Goal: Communication & Community: Answer question/provide support

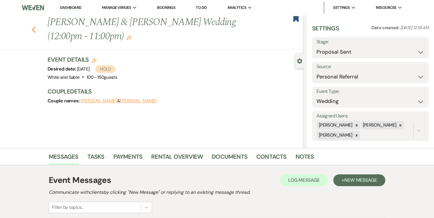
click at [33, 31] on icon "Previous" at bounding box center [34, 29] width 4 height 7
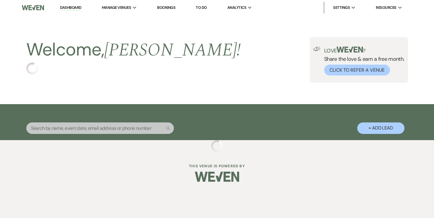
select select "6"
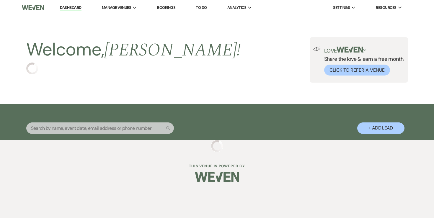
select select "6"
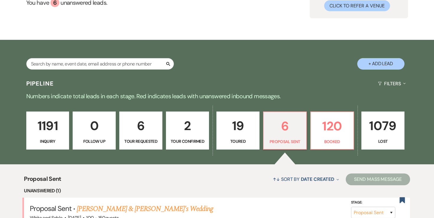
scroll to position [65, 0]
click at [283, 128] on p "6" at bounding box center [284, 126] width 35 height 20
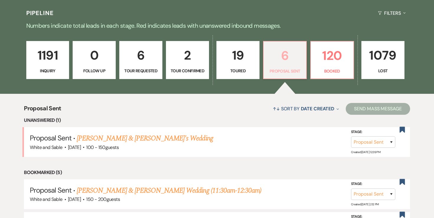
scroll to position [150, 0]
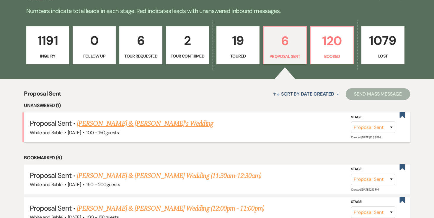
click at [160, 127] on link "[PERSON_NAME] & [PERSON_NAME]'s Wedding" at bounding box center [145, 123] width 136 height 11
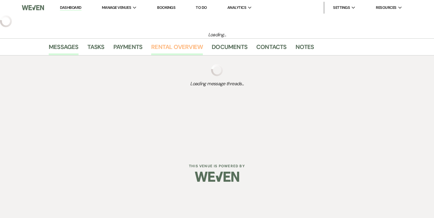
select select "6"
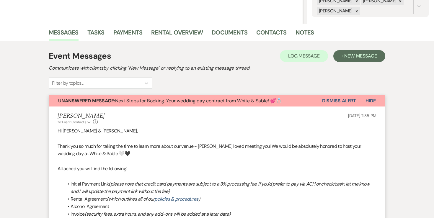
scroll to position [136, 0]
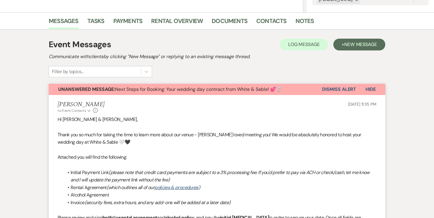
click at [186, 24] on link "Rental Overview" at bounding box center [177, 22] width 52 height 13
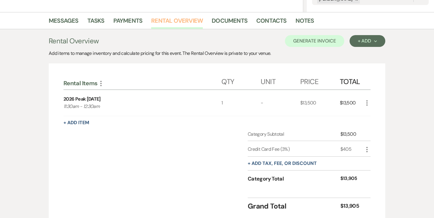
scroll to position [182, 0]
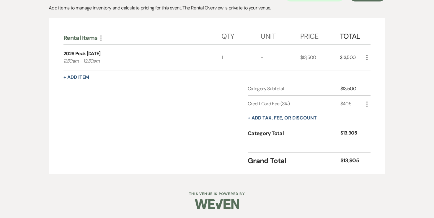
click at [365, 105] on icon "More" at bounding box center [366, 104] width 7 height 7
drag, startPoint x: 367, startPoint y: 116, endPoint x: 369, endPoint y: 123, distance: 7.3
click at [369, 124] on ul "Pencil Edit Delete Delete" at bounding box center [379, 120] width 32 height 24
click at [375, 126] on button "[PERSON_NAME]" at bounding box center [379, 124] width 32 height 9
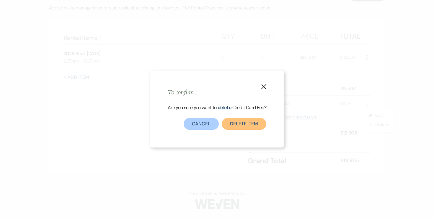
click at [234, 120] on button "Delete item" at bounding box center [244, 124] width 45 height 12
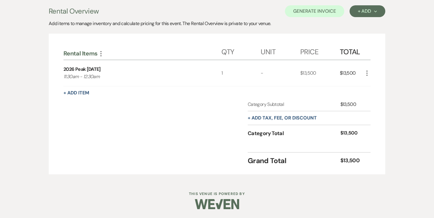
scroll to position [124, 0]
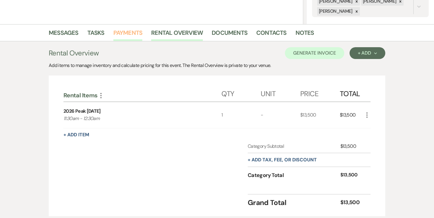
click at [138, 35] on link "Payments" at bounding box center [127, 34] width 29 height 13
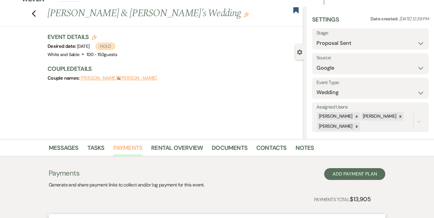
scroll to position [124, 0]
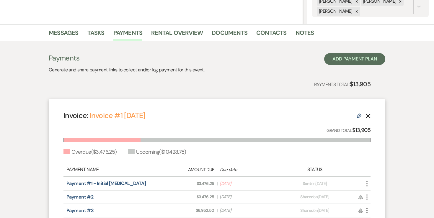
click at [369, 117] on icon "Delete" at bounding box center [368, 116] width 5 height 5
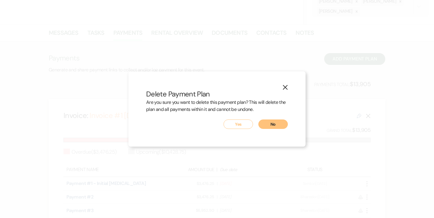
click at [243, 125] on button "Yes" at bounding box center [238, 124] width 30 height 9
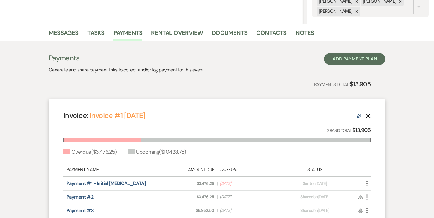
scroll to position [39, 0]
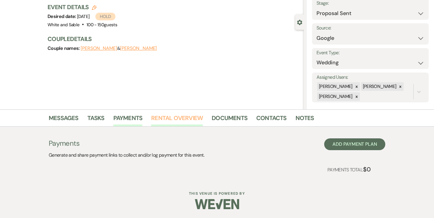
click at [180, 121] on link "Rental Overview" at bounding box center [177, 119] width 52 height 13
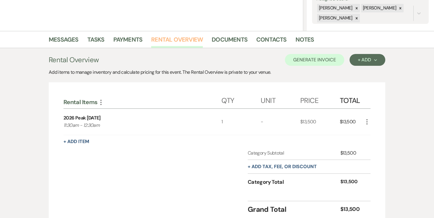
scroll to position [162, 0]
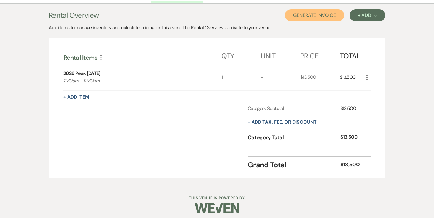
click at [329, 19] on button "Generate Invoice" at bounding box center [314, 15] width 59 height 12
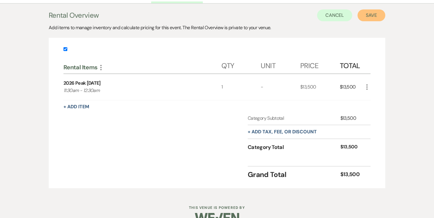
click at [373, 16] on button "Save" at bounding box center [371, 15] width 28 height 12
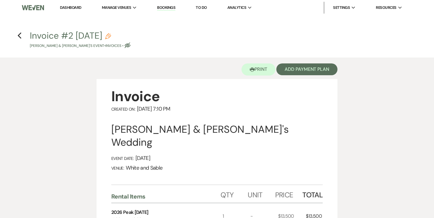
click at [111, 34] on icon "Pencil" at bounding box center [108, 36] width 6 height 6
select select "22"
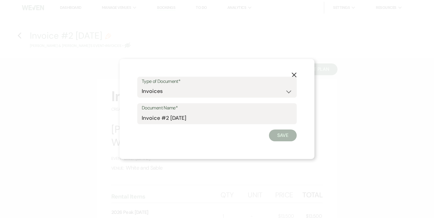
click at [204, 111] on label "Document Name*" at bounding box center [217, 108] width 151 height 9
click at [204, 112] on input "Invoice #2 8-13-2025" at bounding box center [217, 118] width 151 height 12
click at [204, 117] on input "Invoice #2 8-13-2025" at bounding box center [217, 118] width 151 height 12
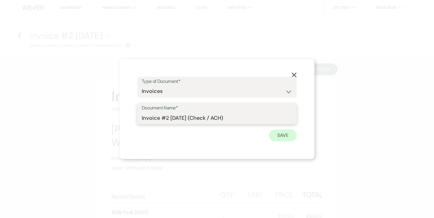
type input "Invoice #2 [DATE] (Check / ACH)"
click at [278, 133] on button "Save" at bounding box center [283, 136] width 28 height 12
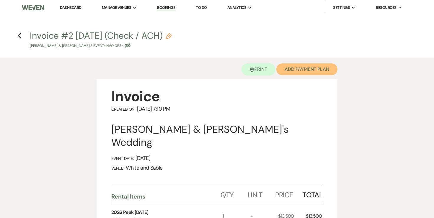
click at [312, 72] on button "Add Payment Plan" at bounding box center [306, 69] width 61 height 12
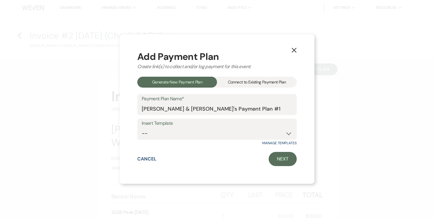
click at [217, 124] on label "Insert Template" at bounding box center [217, 123] width 151 height 9
click at [215, 128] on select "-- Wedding Payments - Credit Card (3% Fee) Wedding Payments - ACH/Check/Cash" at bounding box center [217, 134] width 151 height 12
select select "457"
click at [281, 161] on link "Next" at bounding box center [283, 159] width 28 height 14
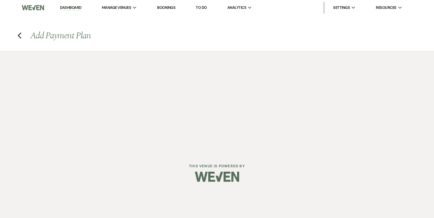
select select "27368"
select select "2"
select select "percentage"
select select "true"
select select "2"
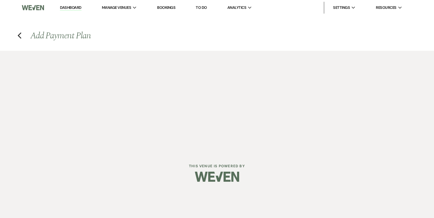
select select "percentage"
select select "true"
select select "client"
select select "weekly"
select select "onDueDate"
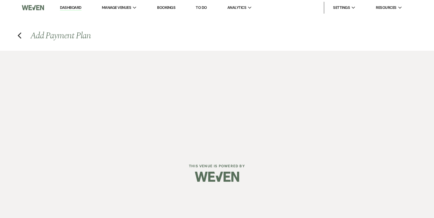
select select "complete"
select select "client"
select select "weeks"
select select "2"
select select "percentage"
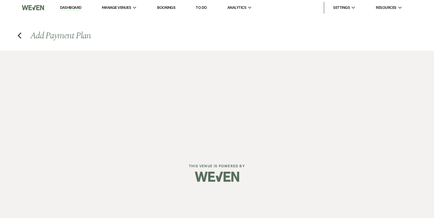
select select "true"
select select "client"
select select "weeks"
select select "client"
select select "weekly"
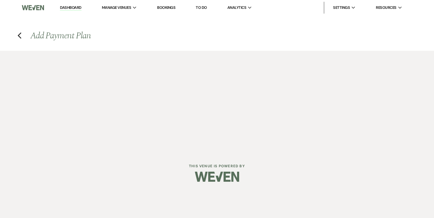
select select "onDueDate"
select select "complete"
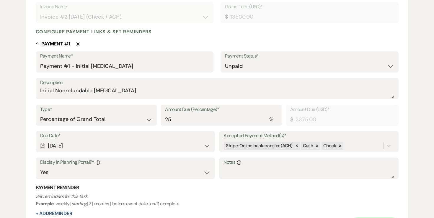
scroll to position [148, 0]
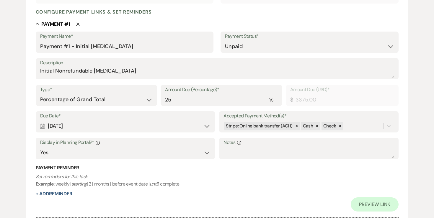
click at [146, 127] on div "Calendar Aug 15, 2025 Expand" at bounding box center [125, 126] width 170 height 12
select select "day"
select select "afterTodaysDate"
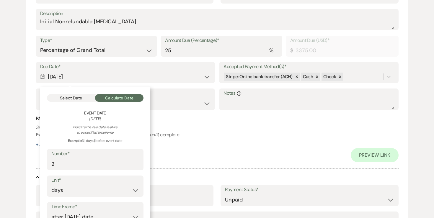
scroll to position [210, 0]
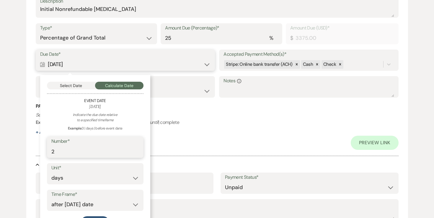
click at [98, 155] on input "2" at bounding box center [95, 152] width 88 height 12
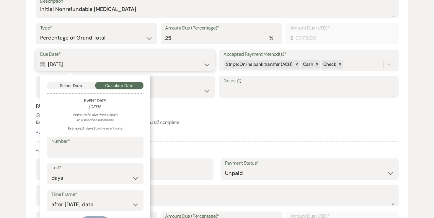
click at [74, 86] on button "Select Date" at bounding box center [71, 86] width 48 height 8
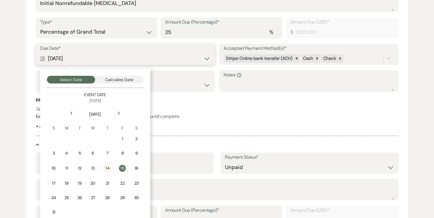
scroll to position [218, 0]
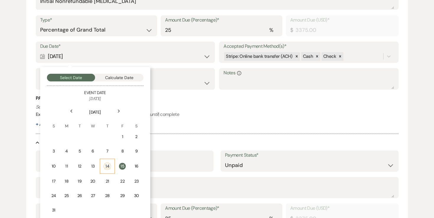
click at [109, 168] on div "14" at bounding box center [107, 166] width 7 height 7
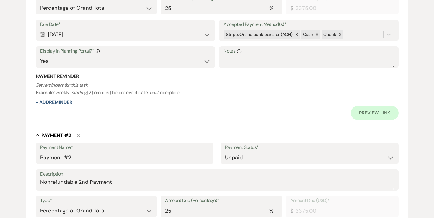
scroll to position [240, 0]
click at [109, 8] on select "Dollar Amount Percentage of Grand Total" at bounding box center [96, 8] width 113 height 12
select select "flat"
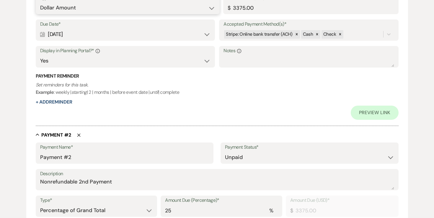
scroll to position [296, 0]
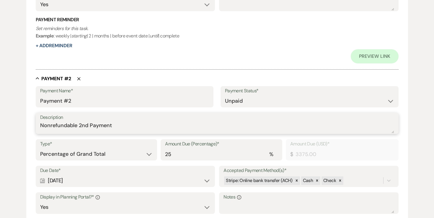
click at [89, 124] on textarea "Nonrefundable 2nd Payment" at bounding box center [217, 128] width 354 height 12
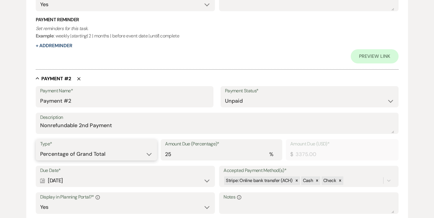
click at [80, 152] on select "Dollar Amount Percentage of Grand Total" at bounding box center [96, 154] width 113 height 12
select select "flat"
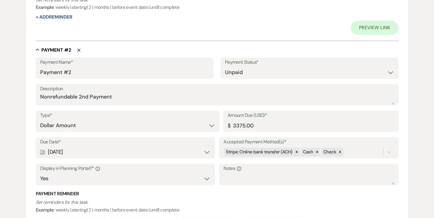
click at [78, 148] on div "Calendar Sep 14, 2025 Expand" at bounding box center [125, 152] width 170 height 12
select select "day"
select select "afterTodaysDate"
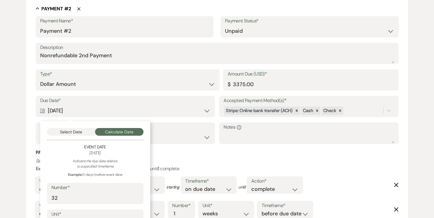
scroll to position [377, 0]
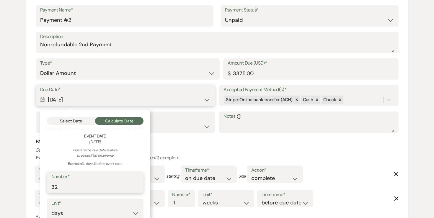
click at [75, 181] on input "32" at bounding box center [95, 187] width 88 height 12
click at [75, 187] on input "32" at bounding box center [95, 187] width 88 height 12
type input "31"
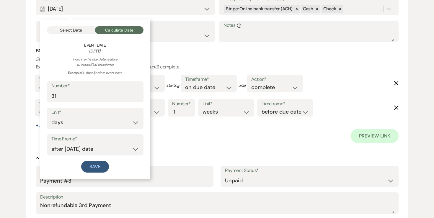
scroll to position [468, 0]
click at [98, 173] on div "Select Date Calculate Date Event Date August 08, 2026 Indicate the due date rel…" at bounding box center [95, 99] width 110 height 160
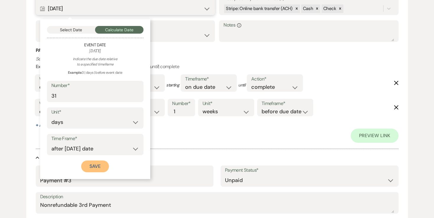
click at [98, 170] on button "Save" at bounding box center [95, 167] width 28 height 12
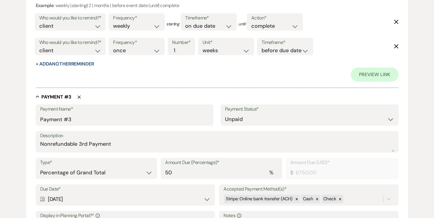
scroll to position [542, 0]
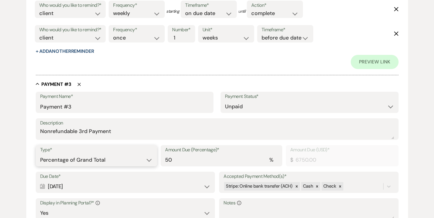
click at [97, 160] on select "Dollar Amount Percentage of Grand Total" at bounding box center [96, 160] width 113 height 12
click at [100, 161] on select "Dollar Amount Percentage of Grand Total" at bounding box center [96, 160] width 113 height 12
select select "flat"
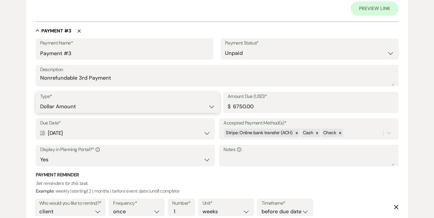
scroll to position [722, 0]
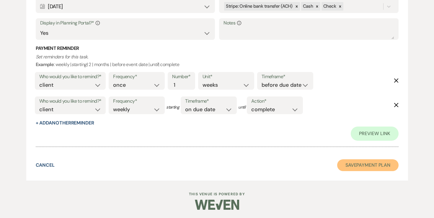
click at [351, 167] on button "Save Payment Plan" at bounding box center [367, 165] width 61 height 12
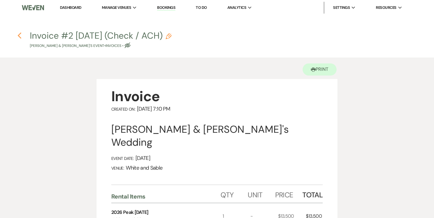
click at [17, 34] on icon "Previous" at bounding box center [19, 35] width 4 height 7
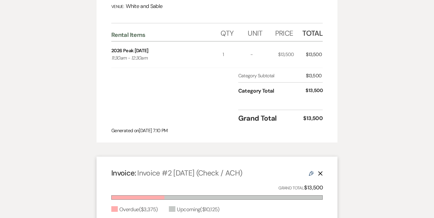
select select "6"
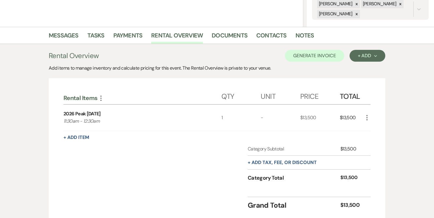
scroll to position [35, 0]
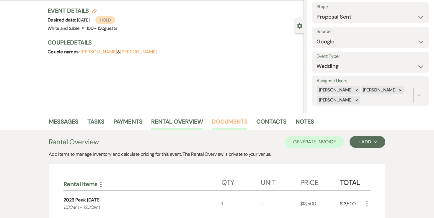
click at [228, 125] on link "Documents" at bounding box center [230, 123] width 36 height 13
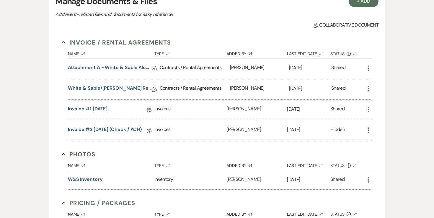
scroll to position [187, 0]
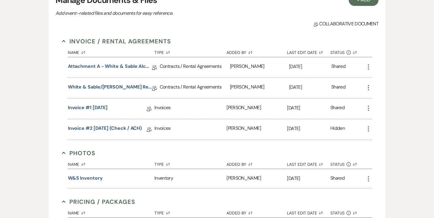
click at [368, 107] on use "button" at bounding box center [368, 108] width 1 height 5
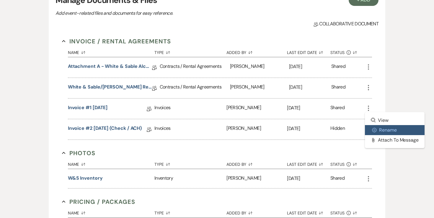
click at [380, 132] on button "Settings Gear Rename" at bounding box center [395, 130] width 60 height 10
select select "22"
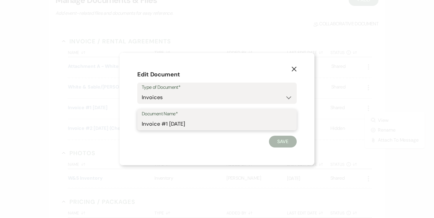
click at [143, 123] on input "Invoice #1 [DATE]" at bounding box center [217, 124] width 151 height 12
type input "DELETE - Invoice #1 [DATE]"
click at [279, 140] on button "Save" at bounding box center [283, 142] width 28 height 12
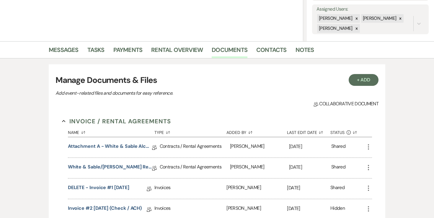
scroll to position [0, 0]
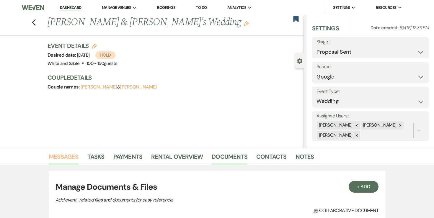
click at [63, 157] on link "Messages" at bounding box center [64, 158] width 30 height 13
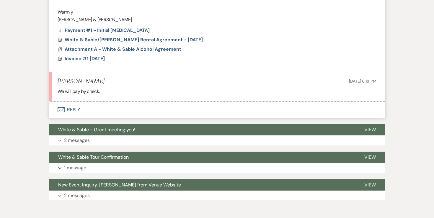
click at [73, 109] on button "Envelope Reply" at bounding box center [217, 110] width 336 height 17
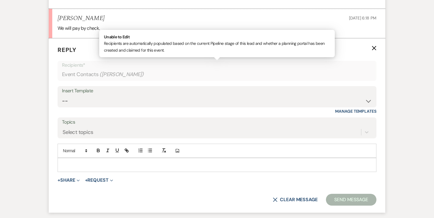
scroll to position [474, 0]
click at [97, 162] on p at bounding box center [216, 164] width 309 height 6
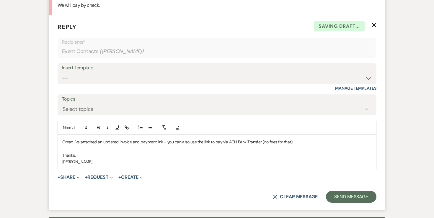
scroll to position [497, 0]
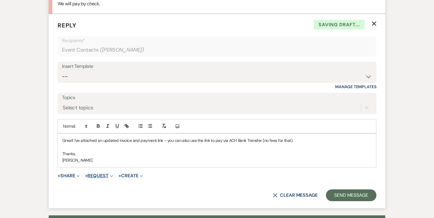
click at [87, 174] on span "+" at bounding box center [86, 176] width 3 height 5
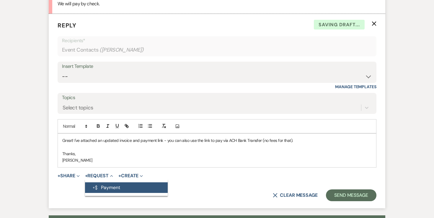
click at [105, 189] on button "Generate Payment Payment" at bounding box center [126, 187] width 83 height 11
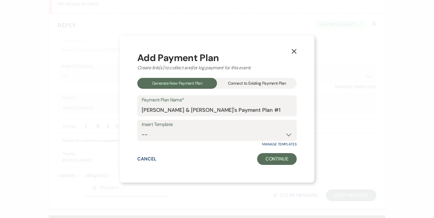
click at [234, 77] on div "Add Payment Plan Create link(s) to collect and/or log payment for this event: G…" at bounding box center [216, 109] width 159 height 112
click at [234, 85] on div "Connect to Existing Payment Plan" at bounding box center [257, 83] width 80 height 11
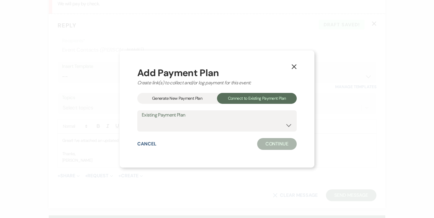
click at [294, 63] on button "X" at bounding box center [294, 66] width 9 height 10
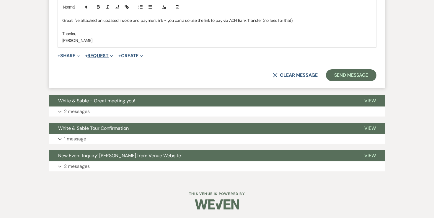
scroll to position [617, 0]
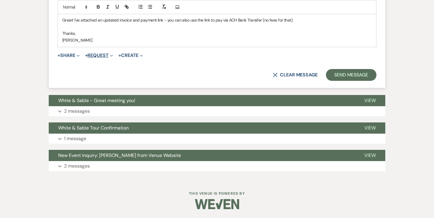
click at [95, 55] on button "+ Request Expand" at bounding box center [99, 55] width 28 height 5
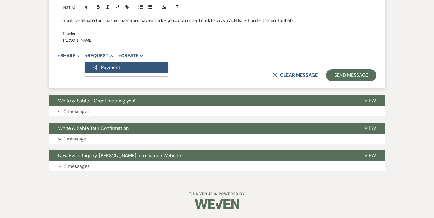
click at [97, 65] on icon "Generate Payment" at bounding box center [95, 67] width 6 height 5
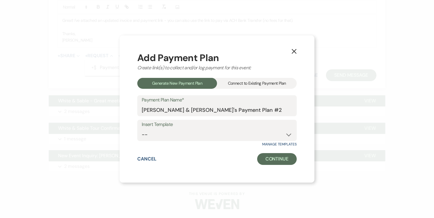
click at [234, 81] on div "Connect to Existing Payment Plan" at bounding box center [257, 83] width 80 height 11
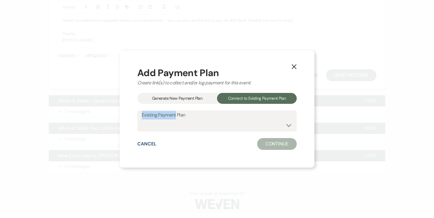
click at [176, 119] on div "Existing Payment Plan [PERSON_NAME] & [PERSON_NAME]'s Payment Plan #1" at bounding box center [216, 120] width 159 height 21
click at [176, 127] on select "[PERSON_NAME] & [PERSON_NAME]'s Payment Plan #1" at bounding box center [217, 126] width 151 height 12
click at [175, 130] on select "[PERSON_NAME] & [PERSON_NAME]'s Payment Plan #1" at bounding box center [217, 126] width 151 height 12
select select "24675"
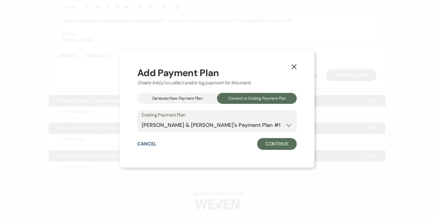
click at [264, 150] on div "X Add Payment Plan Create link(s) to collect and/or log payment for this event:…" at bounding box center [217, 108] width 195 height 117
click at [251, 146] on div "Cancel Continue" at bounding box center [216, 144] width 159 height 12
click at [259, 146] on button "Continue" at bounding box center [277, 144] width 40 height 12
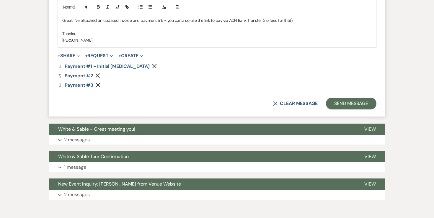
click at [99, 73] on icon "Remove" at bounding box center [97, 75] width 5 height 5
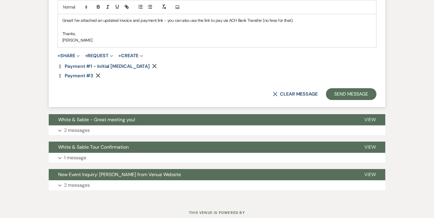
click at [99, 73] on icon "Remove" at bounding box center [98, 75] width 5 height 5
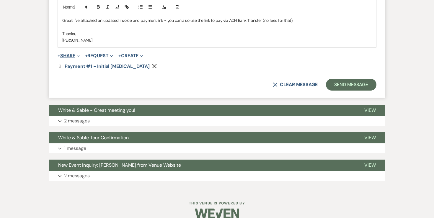
click at [66, 53] on button "+ Share Expand" at bounding box center [69, 55] width 22 height 5
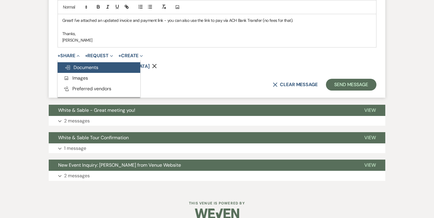
click at [68, 66] on use "button" at bounding box center [67, 68] width 5 height 4
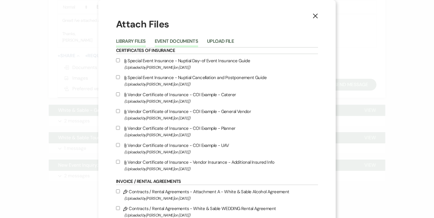
click at [185, 40] on button "Event Documents" at bounding box center [176, 43] width 43 height 8
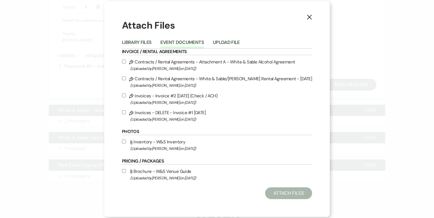
click at [126, 77] on input "Pencil Contracts / Rental Agreements - White & Sable/[PERSON_NAME] Rental Agree…" at bounding box center [124, 78] width 4 height 4
checkbox input "true"
click at [126, 60] on input "Pencil Contracts / Rental Agreements - Attachment A - White & Sable Alcohol Agr…" at bounding box center [124, 62] width 4 height 4
checkbox input "true"
click at [126, 96] on input "Pencil Invoices - Invoice #2 [DATE] (Check / ACH) (Uploaded by [PERSON_NAME] on…" at bounding box center [124, 96] width 4 height 4
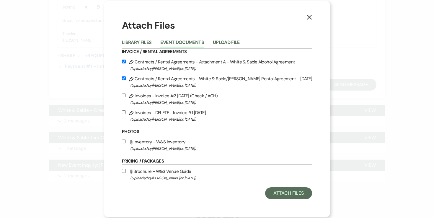
checkbox input "true"
click at [279, 196] on button "Attach Files" at bounding box center [288, 193] width 47 height 12
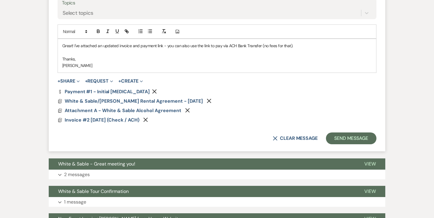
scroll to position [592, 0]
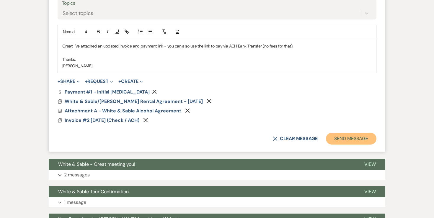
click at [357, 137] on button "Send Message" at bounding box center [351, 139] width 50 height 12
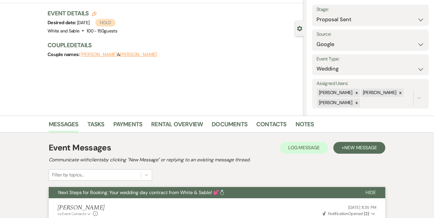
scroll to position [0, 0]
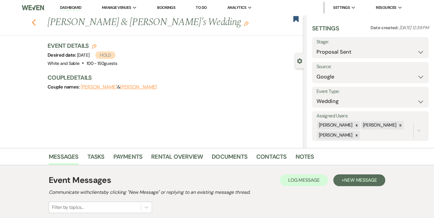
click at [33, 23] on use "button" at bounding box center [34, 22] width 4 height 6
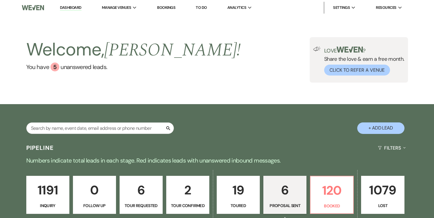
select select "6"
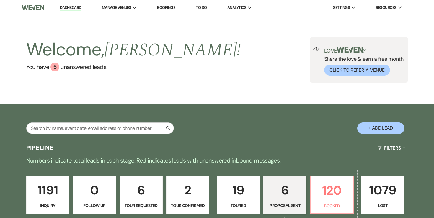
select select "6"
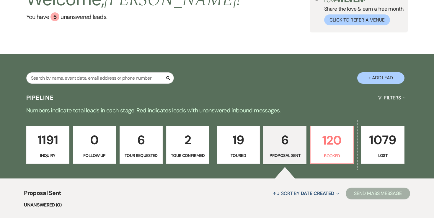
scroll to position [61, 0]
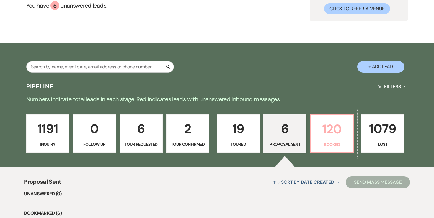
click at [341, 141] on link "120 Booked" at bounding box center [332, 134] width 44 height 38
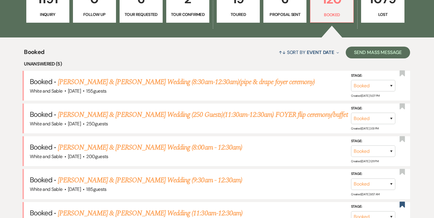
scroll to position [192, 0]
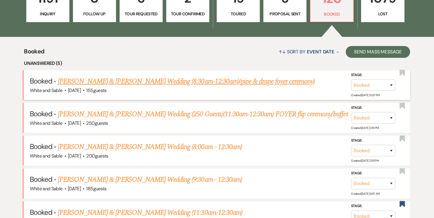
click at [256, 82] on link "[PERSON_NAME] & [PERSON_NAME] Wedding (8:30am-12:30am)(pipe & drape foyer cerem…" at bounding box center [186, 81] width 257 height 11
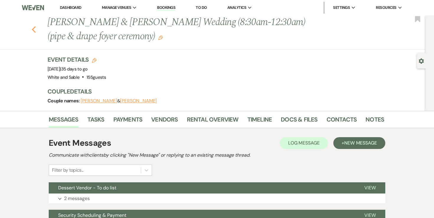
click at [34, 28] on use "button" at bounding box center [34, 29] width 4 height 6
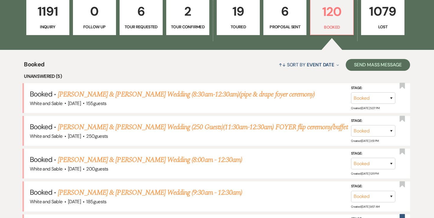
scroll to position [174, 0]
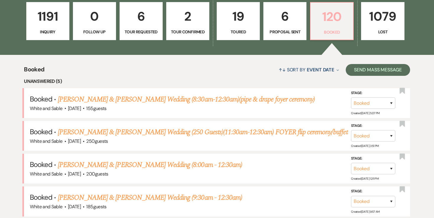
click at [332, 24] on p "120" at bounding box center [331, 17] width 35 height 20
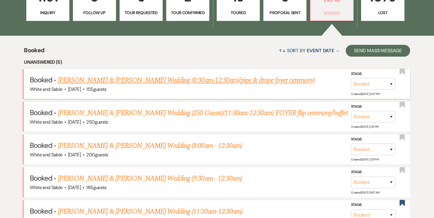
scroll to position [234, 0]
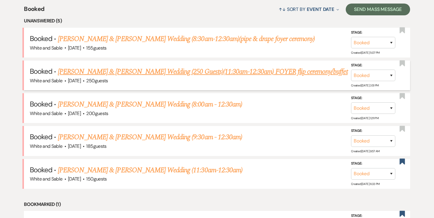
click at [212, 68] on link "[PERSON_NAME] & [PERSON_NAME] Wedding (250 Guests)(11:30am-12:30am) FOYER flip …" at bounding box center [203, 71] width 290 height 11
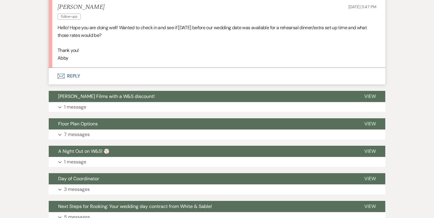
scroll to position [525, 0]
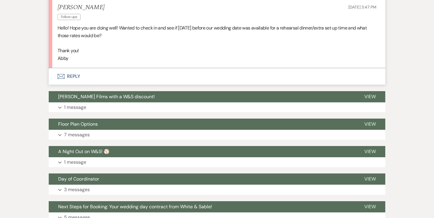
click at [75, 80] on button "Envelope Reply" at bounding box center [217, 76] width 336 height 17
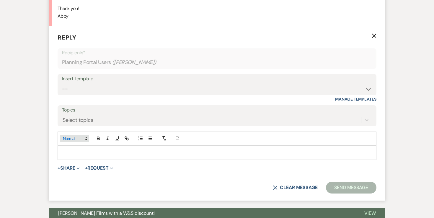
scroll to position [571, 0]
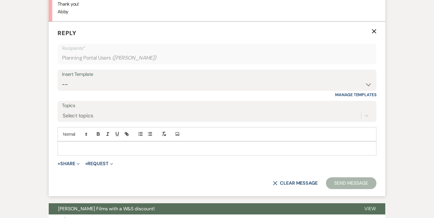
click at [79, 152] on div at bounding box center [217, 149] width 318 height 14
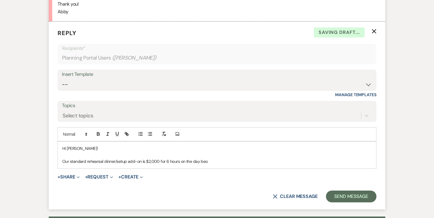
click at [61, 164] on div "Hi [PERSON_NAME]! Our standard rehearsal dinner/setup add-on is $2,000 for 6 ho…" at bounding box center [217, 155] width 318 height 27
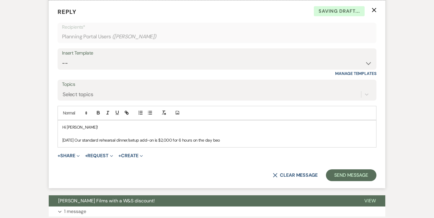
scroll to position [594, 0]
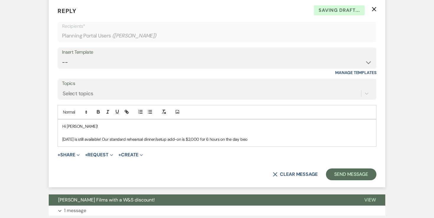
click at [271, 137] on p "[DATE] is still available! Our standard rehearsal dinner/setup add-on is $2,000…" at bounding box center [216, 139] width 309 height 6
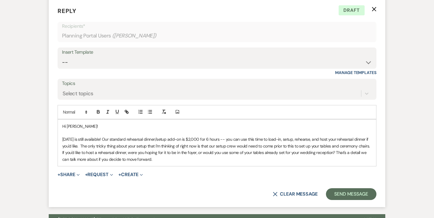
drag, startPoint x: 182, startPoint y: 160, endPoint x: 128, endPoint y: 144, distance: 56.1
click at [128, 144] on p "[DATE] is still available! Our standard rehearsal dinner/setup add-on is $2,000…" at bounding box center [216, 149] width 309 height 27
click at [127, 144] on p "[DATE] is still available! Our standard rehearsal dinner/setup add-on is $2,000…" at bounding box center [216, 149] width 309 height 27
drag, startPoint x: 113, startPoint y: 146, endPoint x: 190, endPoint y: 160, distance: 78.3
click at [190, 160] on p "[DATE] is still available! Our standard rehearsal dinner/setup add-on is $2,000…" at bounding box center [216, 149] width 309 height 27
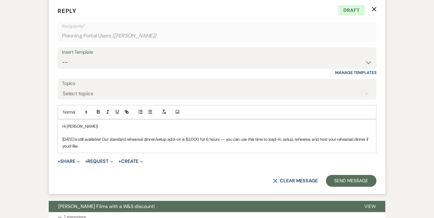
drag, startPoint x: 117, startPoint y: 148, endPoint x: 94, endPoint y: 147, distance: 23.3
click at [94, 147] on p "[DATE] is still available! Our standard rehearsal dinner/setup add-on is $2,000…" at bounding box center [216, 142] width 309 height 13
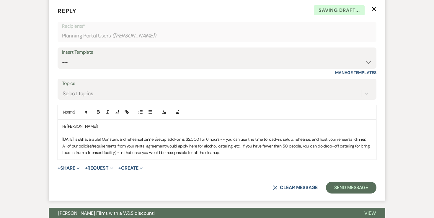
drag, startPoint x: 253, startPoint y: 151, endPoint x: 59, endPoint y: 123, distance: 195.8
click at [59, 123] on div "Hi [PERSON_NAME]! [DATE] is still available! Our standard rehearsal dinner/setu…" at bounding box center [217, 140] width 318 height 40
copy div "Hi [PERSON_NAME]! [DATE] is still available! Our standard rehearsal dinner/setu…"
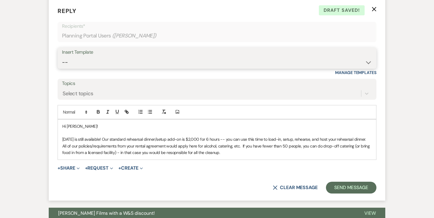
click at [111, 60] on select "-- Inquiry Response (Venue Guide) Schedule - Venue Tour Appt Confirmation Sched…" at bounding box center [217, 63] width 310 height 12
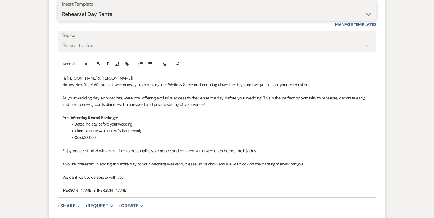
scroll to position [641, 0]
click at [135, 9] on div "Insert Template" at bounding box center [217, 5] width 310 height 9
click at [134, 15] on select "-- Inquiry Response (Venue Guide) Schedule - Venue Tour Appt Confirmation Sched…" at bounding box center [217, 15] width 310 height 12
select select "5393"
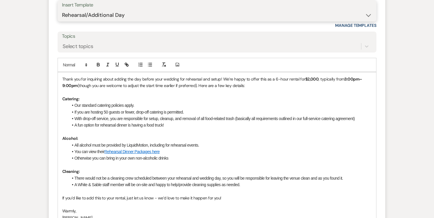
scroll to position [634, 0]
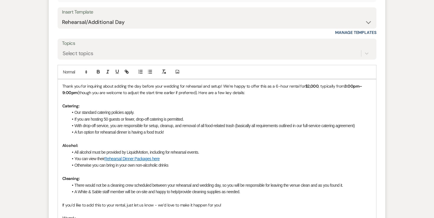
click at [66, 86] on p "Thank you for inquiring about adding the day before your wedding for rehearsal …" at bounding box center [216, 89] width 309 height 13
click at [62, 85] on p "Thank you for inquiring about adding the day before your wedding for rehearsal …" at bounding box center [216, 89] width 309 height 13
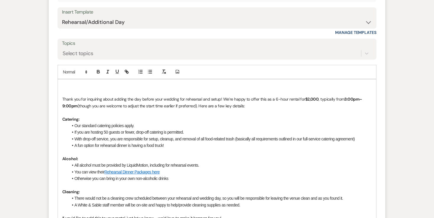
click at [66, 83] on p at bounding box center [216, 86] width 309 height 6
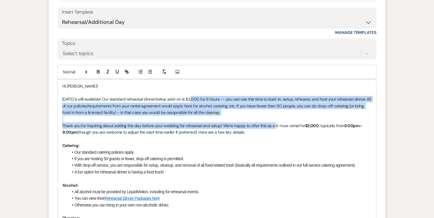
drag, startPoint x: 273, startPoint y: 127, endPoint x: 190, endPoint y: 98, distance: 87.3
click at [190, 98] on div "Hi [PERSON_NAME]! [DATE] is still available! Our standard rehearsal dinner/setu…" at bounding box center [217, 175] width 318 height 192
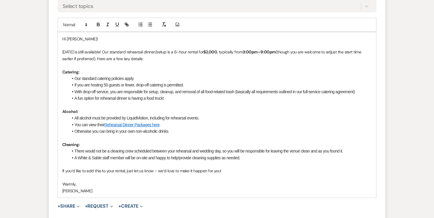
scroll to position [682, 0]
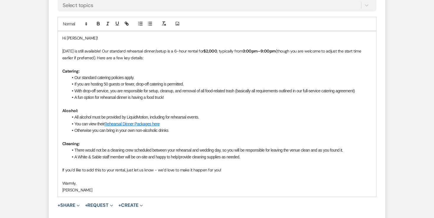
click at [177, 84] on li "If you are hosting 50 guests or fewer, drop-off catering is permitted." at bounding box center [219, 84] width 303 height 6
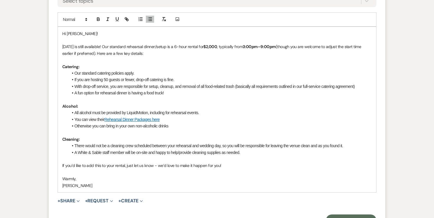
scroll to position [717, 0]
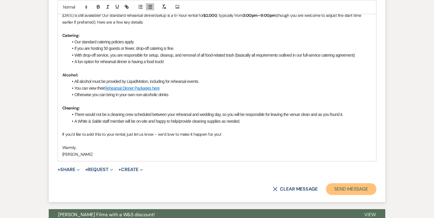
click at [343, 192] on button "Send Message" at bounding box center [351, 189] width 50 height 12
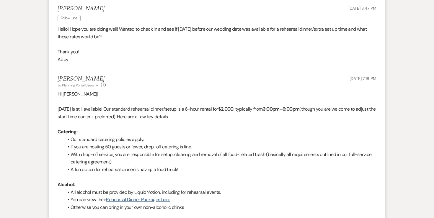
scroll to position [0, 0]
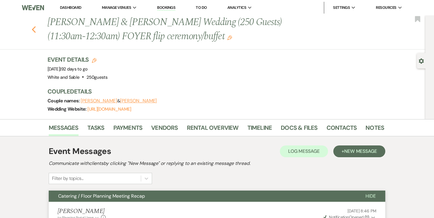
click at [35, 29] on icon "Previous" at bounding box center [34, 29] width 4 height 7
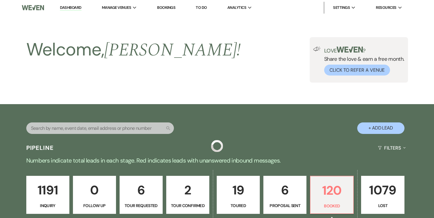
scroll to position [234, 0]
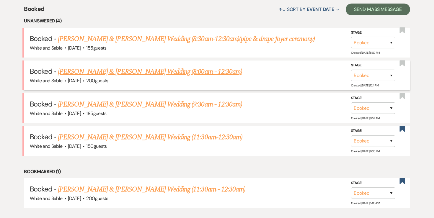
click at [141, 72] on link "[PERSON_NAME] & [PERSON_NAME] Wedding (8:00am - 12:30am)" at bounding box center [150, 71] width 184 height 11
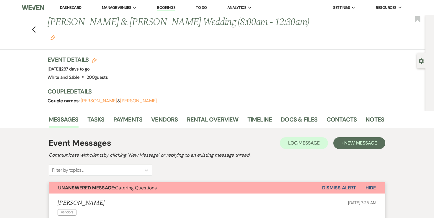
click at [36, 18] on div "Previous [PERSON_NAME] & [PERSON_NAME] Wedding (8:00am - 12:30am) Edit Bookmark" at bounding box center [211, 32] width 428 height 34
click at [34, 26] on icon "Previous" at bounding box center [34, 29] width 4 height 7
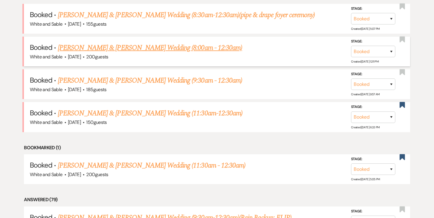
scroll to position [259, 0]
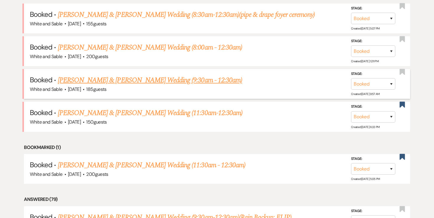
click at [91, 80] on link "[PERSON_NAME] & [PERSON_NAME] Wedding (9:30am - 12:30am)" at bounding box center [150, 80] width 184 height 11
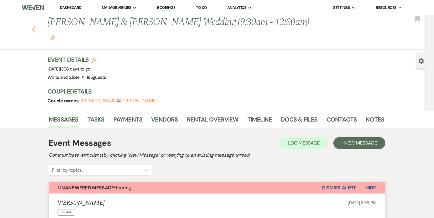
click at [33, 26] on use "button" at bounding box center [34, 29] width 4 height 6
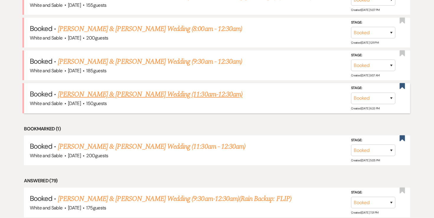
scroll to position [277, 0]
click at [77, 94] on link "[PERSON_NAME] & [PERSON_NAME] Wedding (11:30am-12:30am)" at bounding box center [150, 94] width 184 height 11
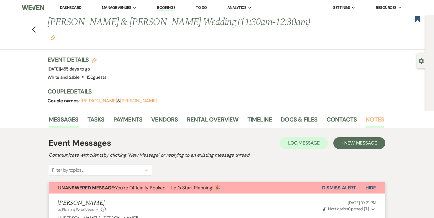
click at [365, 115] on link "Notes" at bounding box center [374, 121] width 19 height 13
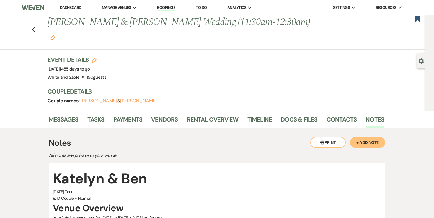
click at [55, 35] on icon "Edit" at bounding box center [52, 37] width 5 height 5
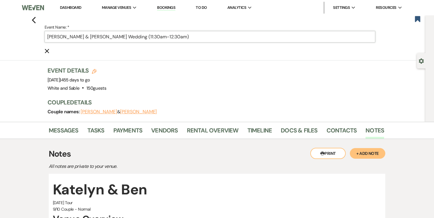
click at [148, 36] on input "[PERSON_NAME] & [PERSON_NAME] Wedding (11:30am-12:30am)" at bounding box center [210, 37] width 331 height 12
click at [147, 36] on input "[PERSON_NAME] & [PERSON_NAME] Wedding (11:30am-12:30am)" at bounding box center [210, 37] width 331 height 12
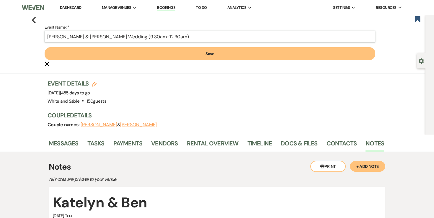
type input "[PERSON_NAME] & [PERSON_NAME] Wedding (9:30am-12:30am)"
click at [167, 55] on button "Save" at bounding box center [210, 53] width 331 height 13
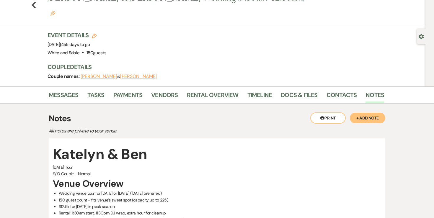
scroll to position [31, 0]
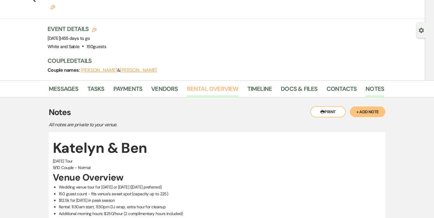
click at [197, 84] on link "Rental Overview" at bounding box center [213, 90] width 52 height 13
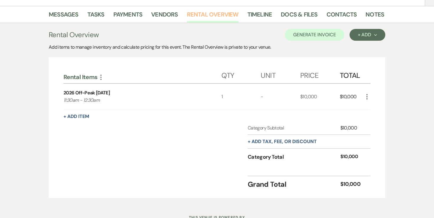
scroll to position [112, 0]
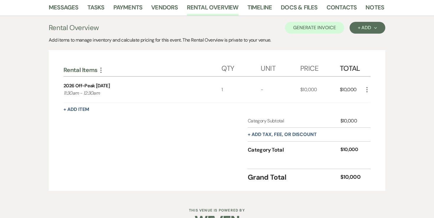
click at [92, 106] on div "+ Add Item" at bounding box center [216, 109] width 307 height 7
click at [85, 107] on button "+ Add Item" at bounding box center [76, 109] width 26 height 5
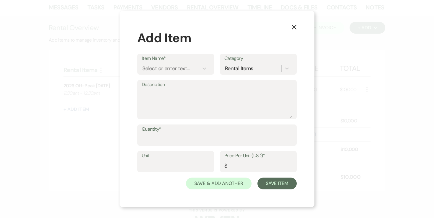
click at [176, 76] on div "Item Name* Select or enter text... Category Rental Items" at bounding box center [216, 67] width 159 height 26
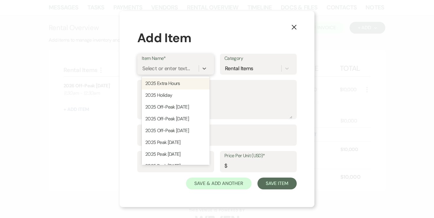
click at [176, 72] on div "Select or enter text..." at bounding box center [170, 68] width 57 height 10
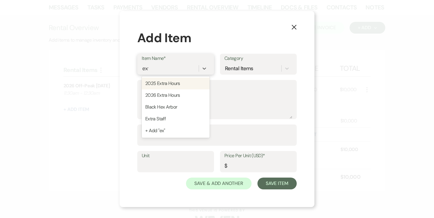
type input "extr"
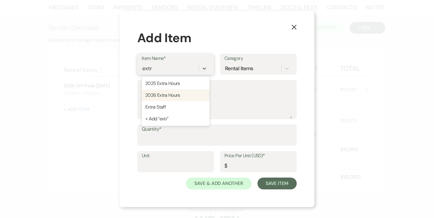
click at [174, 92] on div "2026 Extra Hours" at bounding box center [176, 95] width 68 height 12
type input "250"
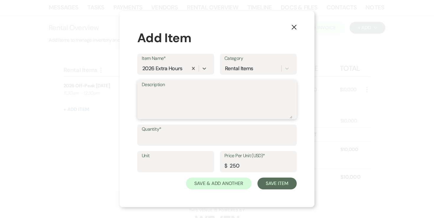
click at [169, 100] on textarea "Description" at bounding box center [217, 104] width 151 height 30
type textarea "9:30am - 11:30am"
click at [174, 132] on label "Quantity*" at bounding box center [217, 129] width 151 height 9
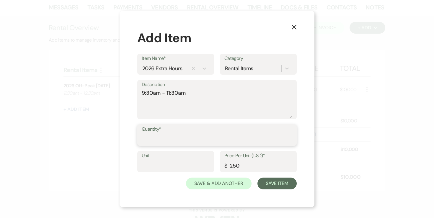
click at [174, 134] on input "Quantity*" at bounding box center [217, 140] width 151 height 12
type input "2"
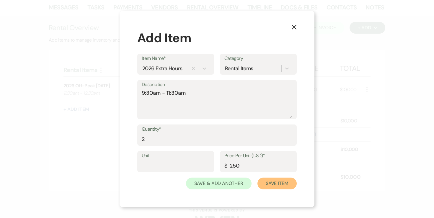
click at [274, 180] on button "Save Item" at bounding box center [276, 184] width 39 height 12
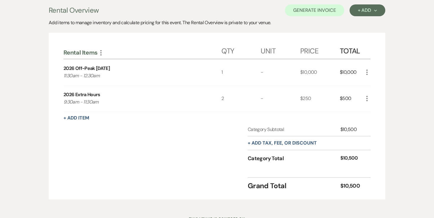
scroll to position [133, 0]
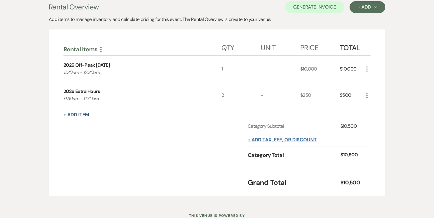
click at [271, 138] on button "+ Add tax, fee, or discount" at bounding box center [282, 140] width 69 height 5
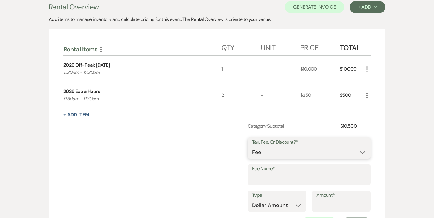
click at [280, 147] on select "Fee Discount Tax" at bounding box center [309, 153] width 114 height 12
select select "2"
click at [286, 173] on input "Fee Name*" at bounding box center [309, 179] width 114 height 12
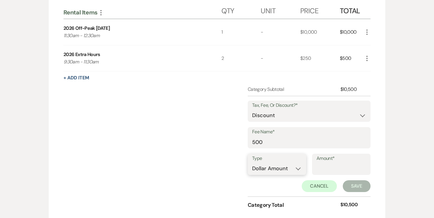
scroll to position [170, 0]
click at [319, 162] on input "Amount*" at bounding box center [341, 168] width 50 height 12
click at [313, 136] on input "500" at bounding box center [309, 142] width 114 height 12
click at [313, 136] on input "500" at bounding box center [308, 142] width 115 height 12
type input "2 Com"
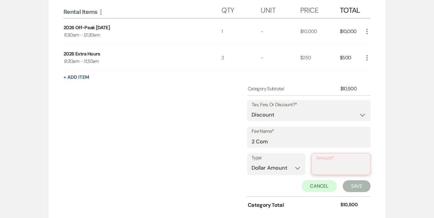
click at [338, 163] on input "Amount*" at bounding box center [341, 169] width 50 height 12
type input "500"
click at [346, 180] on button "Save" at bounding box center [357, 186] width 28 height 12
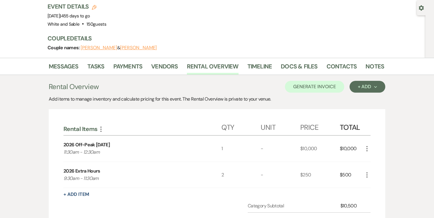
scroll to position [42, 0]
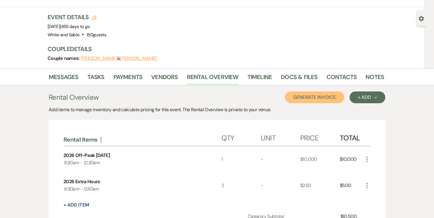
click at [327, 91] on button "Generate Invoice" at bounding box center [314, 97] width 59 height 12
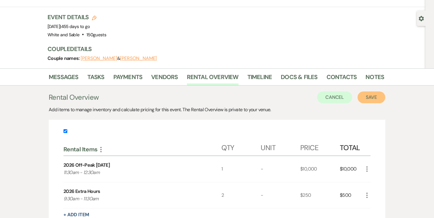
click at [368, 91] on button "Save" at bounding box center [371, 97] width 28 height 12
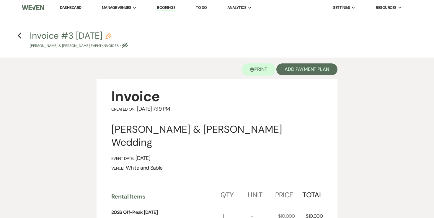
click at [128, 32] on button "Invoice #3 [DATE] Pencil [PERSON_NAME] & [PERSON_NAME] Event • Invoices • Eye B…" at bounding box center [79, 39] width 98 height 17
select select "22"
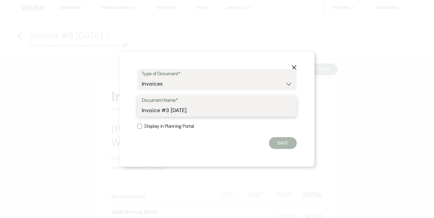
click at [207, 107] on input "Invoice #3 [DATE]" at bounding box center [217, 111] width 151 height 12
type input "Invoice #3 [DATE] - Extra Hours"
click at [276, 141] on button "Save" at bounding box center [283, 143] width 28 height 12
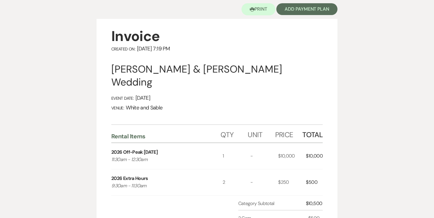
scroll to position [23, 0]
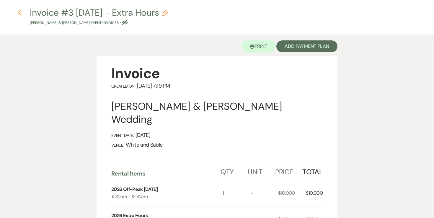
click at [20, 13] on icon "Previous" at bounding box center [19, 12] width 4 height 7
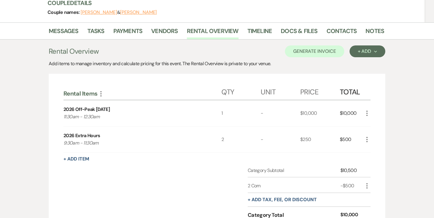
scroll to position [89, 0]
click at [99, 132] on div "2026 Extra Hours" at bounding box center [81, 135] width 37 height 7
click at [368, 182] on icon "More" at bounding box center [366, 185] width 7 height 7
click at [373, 192] on button "Pencil Edit" at bounding box center [378, 196] width 31 height 9
select select "2"
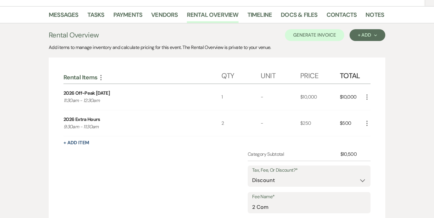
scroll to position [109, 0]
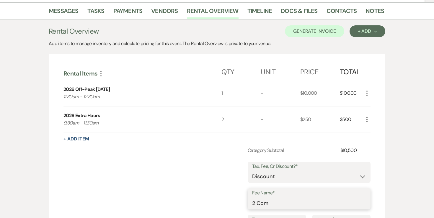
click at [281, 197] on input "2 Com" at bounding box center [309, 203] width 114 height 12
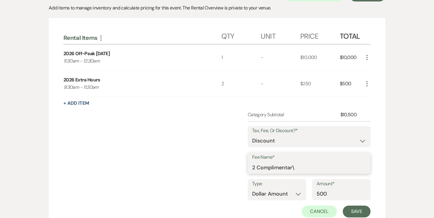
scroll to position [172, 0]
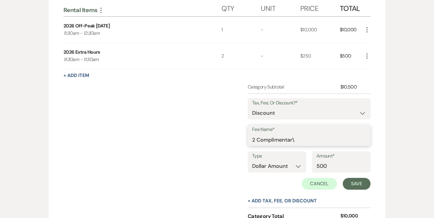
click at [311, 134] on input "2 Complimentar\" at bounding box center [309, 140] width 114 height 12
click at [302, 134] on input "2" at bounding box center [309, 140] width 114 height 12
click at [304, 107] on select "Fee Discount Tax" at bounding box center [309, 113] width 114 height 12
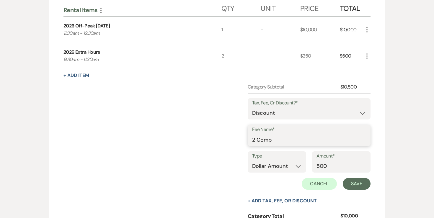
click at [297, 134] on input "2 Comp" at bounding box center [309, 140] width 114 height 12
type input "2 Complimentary Extra Hours"
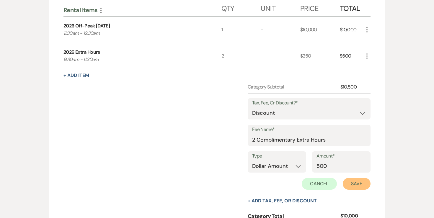
click at [362, 178] on button "Save" at bounding box center [357, 184] width 28 height 12
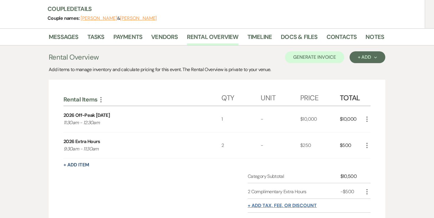
scroll to position [75, 0]
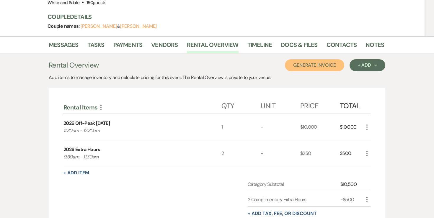
click at [311, 59] on button "Generate Invoice" at bounding box center [314, 65] width 59 height 12
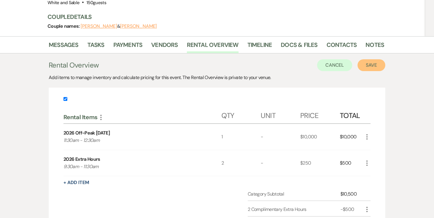
click at [381, 59] on button "Save" at bounding box center [371, 65] width 28 height 12
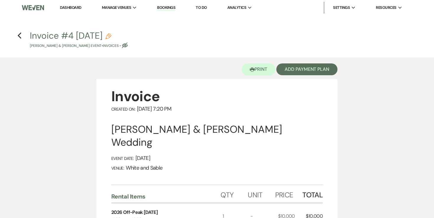
click at [111, 36] on use "button" at bounding box center [108, 36] width 6 height 6
select select "22"
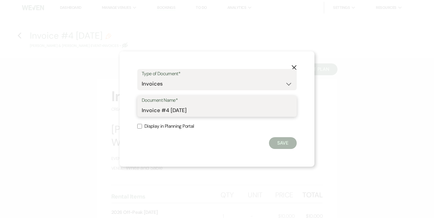
click at [201, 113] on input "Invoice #4 [DATE]" at bounding box center [217, 111] width 151 height 12
type input "Invoice #4 [DATE] - Extra Hours"
click at [280, 147] on button "Save" at bounding box center [283, 143] width 28 height 12
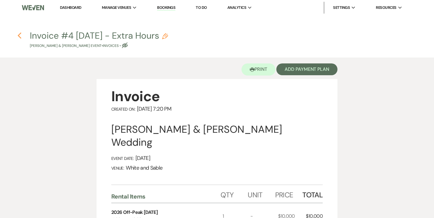
click at [20, 33] on icon "Previous" at bounding box center [19, 35] width 4 height 7
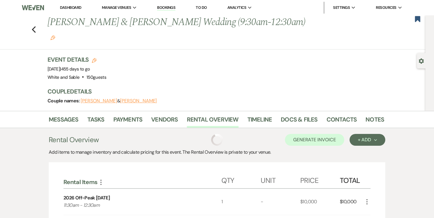
scroll to position [75, 0]
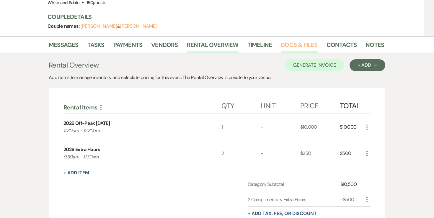
click at [293, 40] on link "Docs & Files" at bounding box center [299, 46] width 37 height 13
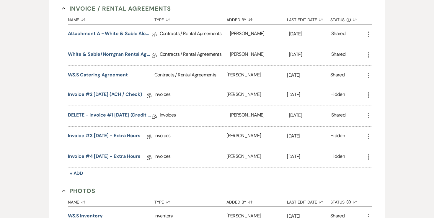
scroll to position [300, 0]
click at [367, 133] on icon "More" at bounding box center [368, 136] width 7 height 7
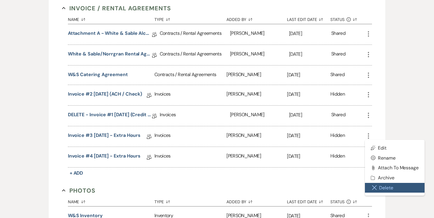
click at [381, 183] on button "Close Delete X Delete" at bounding box center [395, 188] width 60 height 10
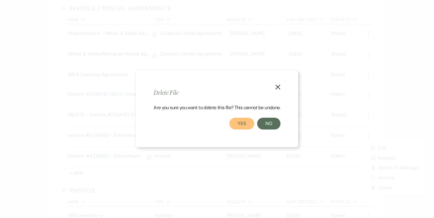
click at [251, 125] on button "Yes" at bounding box center [241, 124] width 25 height 12
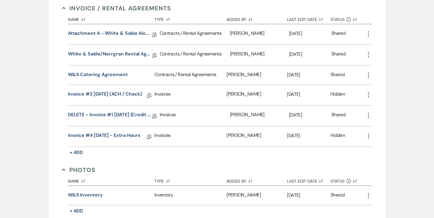
click at [370, 133] on icon "More" at bounding box center [368, 136] width 7 height 7
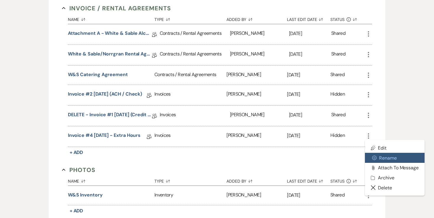
click at [375, 156] on use "button" at bounding box center [374, 158] width 4 height 4
select select "22"
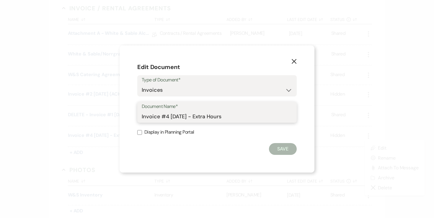
click at [169, 116] on input "Invoice #4 [DATE] - Extra Hours" at bounding box center [217, 117] width 151 height 12
type input "Invoice #3 [DATE] - Extra Hours"
click at [279, 150] on button "Save" at bounding box center [283, 149] width 28 height 12
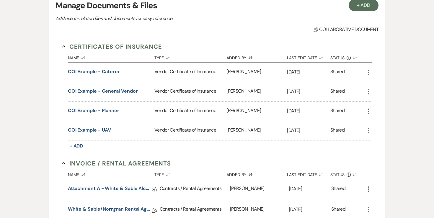
scroll to position [0, 0]
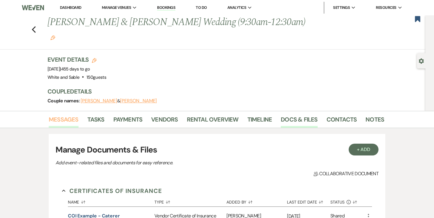
click at [66, 115] on link "Messages" at bounding box center [64, 121] width 30 height 13
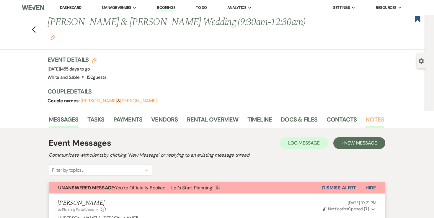
click at [367, 115] on link "Notes" at bounding box center [374, 121] width 19 height 13
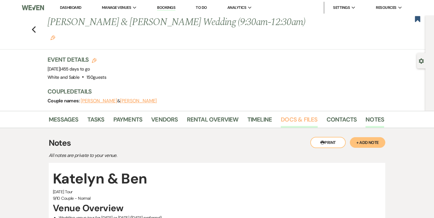
click at [311, 115] on link "Docs & Files" at bounding box center [299, 121] width 37 height 13
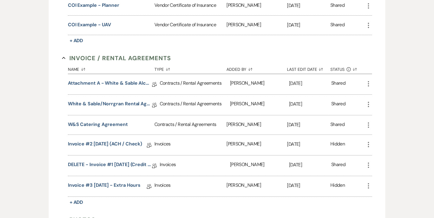
scroll to position [267, 0]
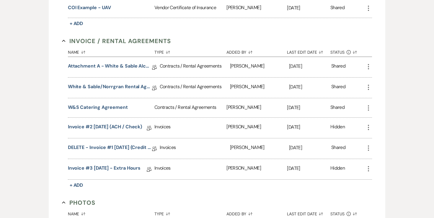
click at [136, 78] on div "White & Sable/Norrgran Rental Agreement - [DATE] Collab Doc" at bounding box center [114, 88] width 92 height 20
click at [136, 83] on link "White & Sable/Norrgran Rental Agreement - [DATE]" at bounding box center [110, 87] width 84 height 9
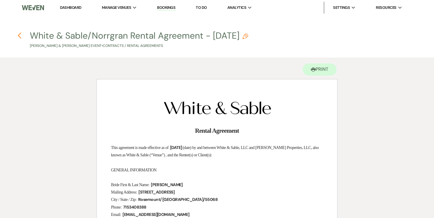
click at [17, 35] on icon "Previous" at bounding box center [19, 35] width 4 height 7
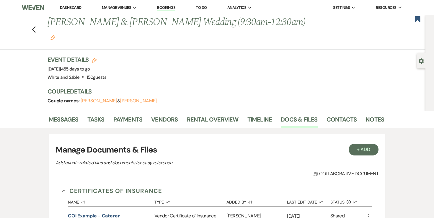
click at [55, 35] on icon "Edit" at bounding box center [52, 37] width 5 height 5
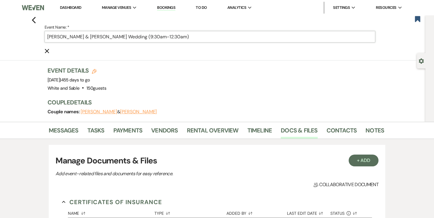
click at [131, 40] on input "[PERSON_NAME] & [PERSON_NAME] Wedding (9:30am-12:30am)" at bounding box center [210, 37] width 331 height 12
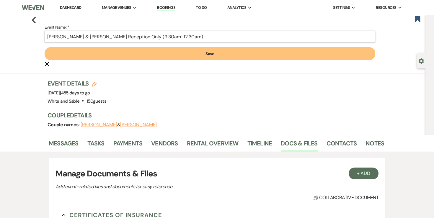
type input "[PERSON_NAME] & [PERSON_NAME] Reception Only (9:30am-12:30am)"
click at [133, 53] on button "Save" at bounding box center [210, 53] width 331 height 13
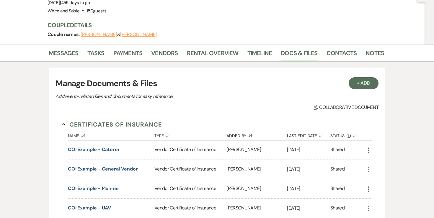
scroll to position [71, 0]
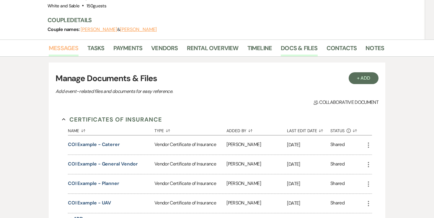
click at [71, 43] on link "Messages" at bounding box center [64, 49] width 30 height 13
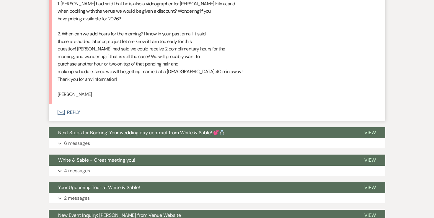
click at [71, 104] on button "Envelope Reply" at bounding box center [217, 112] width 336 height 17
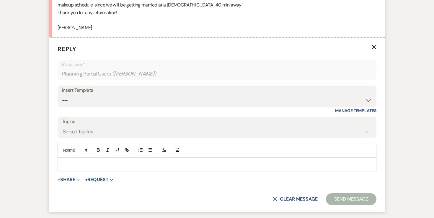
scroll to position [565, 0]
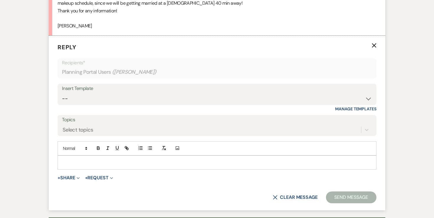
click at [150, 159] on p at bounding box center [216, 162] width 309 height 6
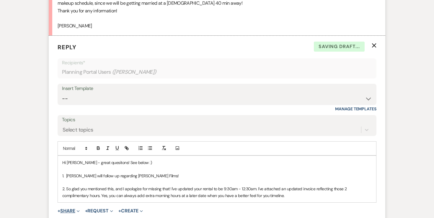
click at [66, 209] on button "+ Share Expand" at bounding box center [69, 211] width 22 height 5
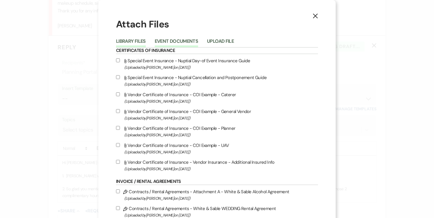
click at [189, 45] on button "Event Documents" at bounding box center [176, 43] width 43 height 8
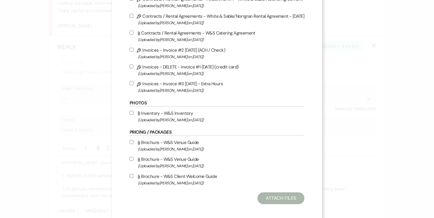
scroll to position [148, 0]
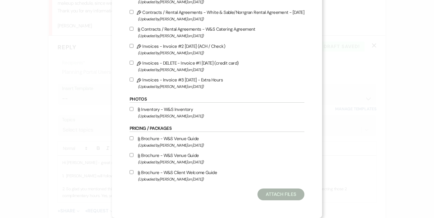
click at [133, 81] on input "Pencil Invoices - Invoice #3 [DATE] - Extra Hours (Uploaded by [PERSON_NAME] on…" at bounding box center [132, 80] width 4 height 4
checkbox input "true"
click at [262, 192] on button "Attach Files" at bounding box center [280, 195] width 47 height 12
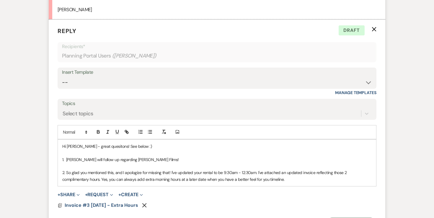
scroll to position [647, 0]
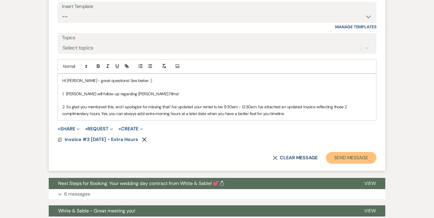
click at [344, 152] on button "Send Message" at bounding box center [351, 158] width 50 height 12
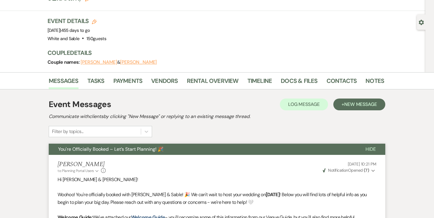
scroll to position [0, 0]
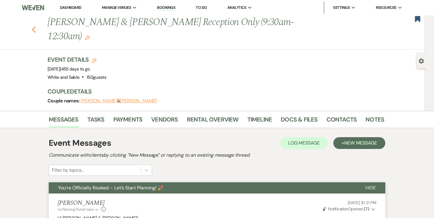
click at [34, 26] on icon "Previous" at bounding box center [34, 29] width 4 height 7
